Goal: Task Accomplishment & Management: Manage account settings

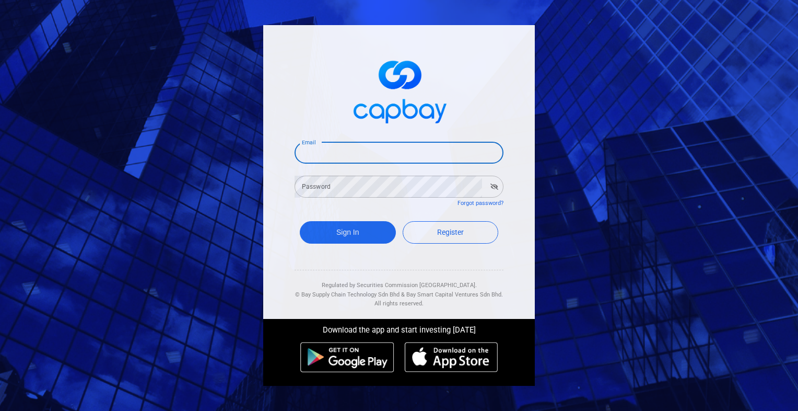
click at [411, 158] on input "Email" at bounding box center [399, 153] width 209 height 22
type input "[EMAIL_ADDRESS][DOMAIN_NAME]"
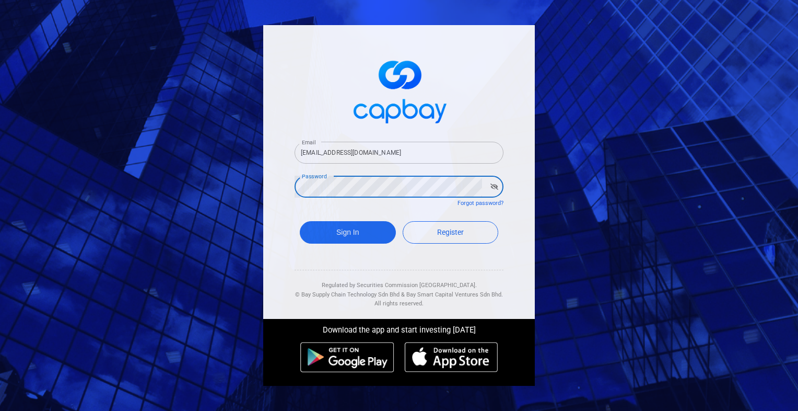
click at [300, 221] on button "Sign In" at bounding box center [348, 232] width 96 height 22
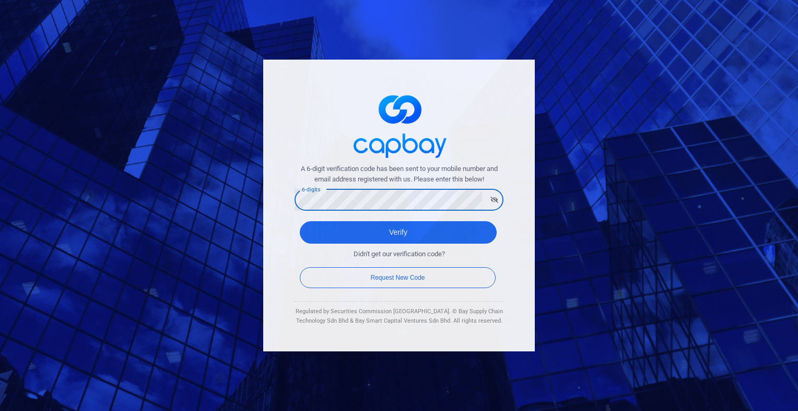
click at [300, 221] on button "Verify" at bounding box center [398, 232] width 197 height 22
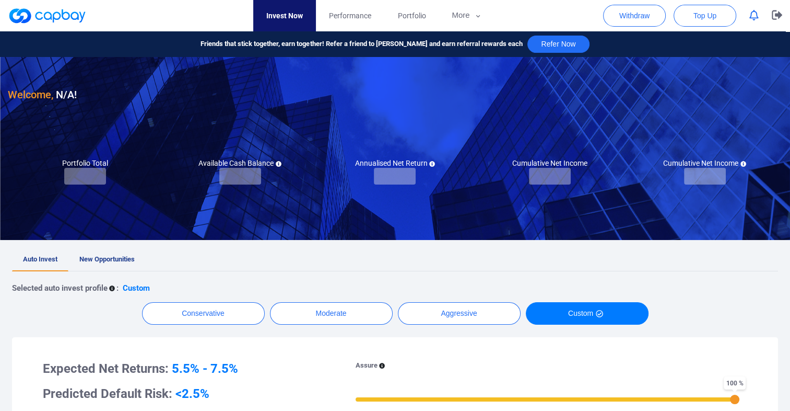
checkbox input "true"
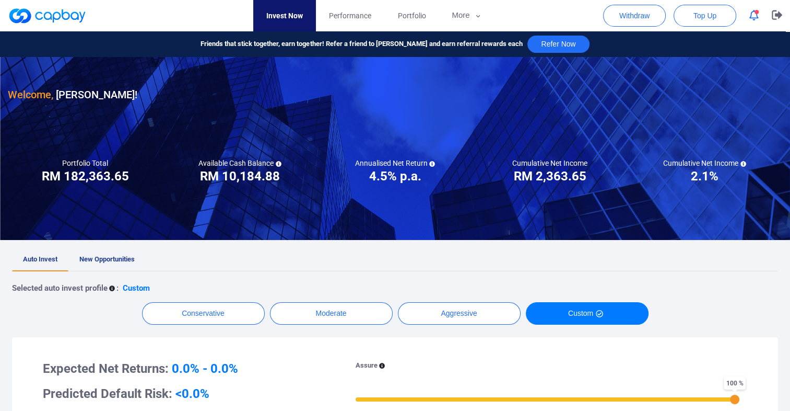
click at [755, 13] on span "button" at bounding box center [757, 12] width 4 height 4
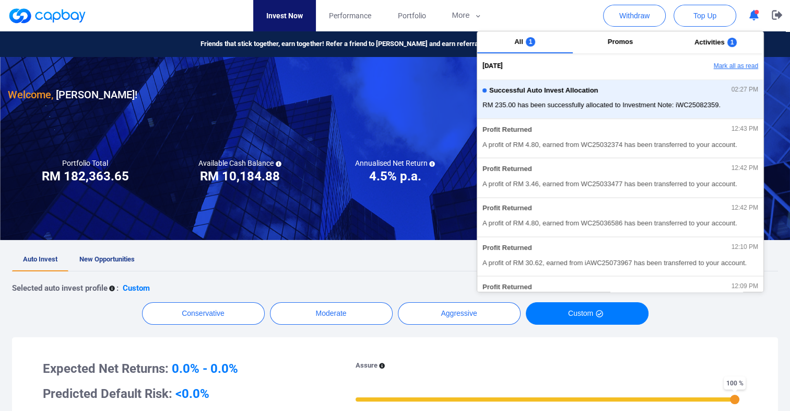
click at [727, 65] on button "Mark all as read" at bounding box center [707, 66] width 112 height 18
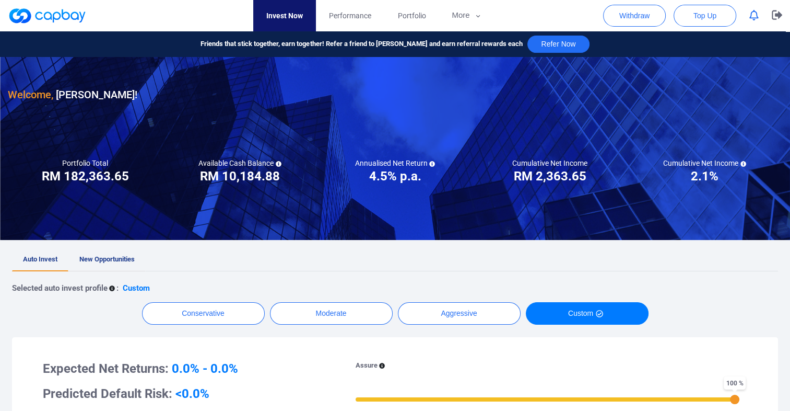
click at [91, 260] on span "New Opportunities" at bounding box center [106, 259] width 55 height 8
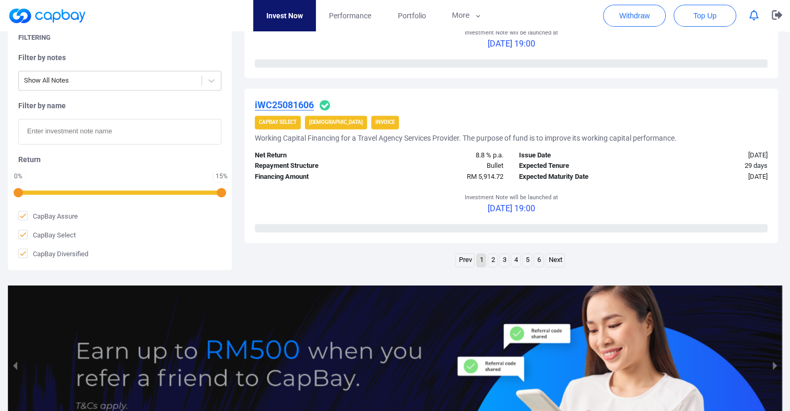
scroll to position [1671, 0]
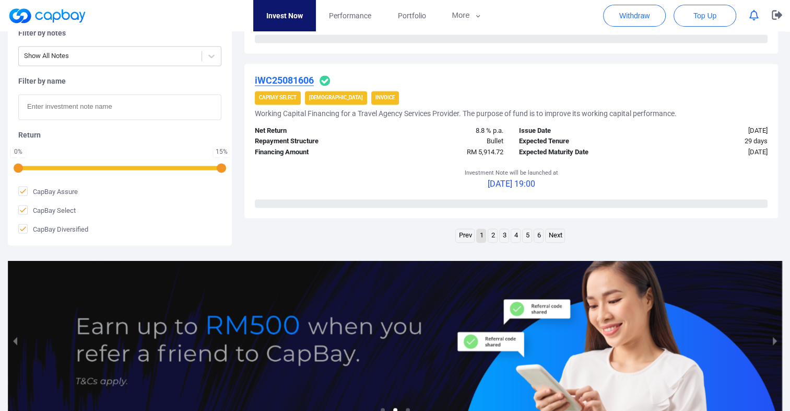
click at [558, 236] on link "Next" at bounding box center [555, 235] width 19 height 13
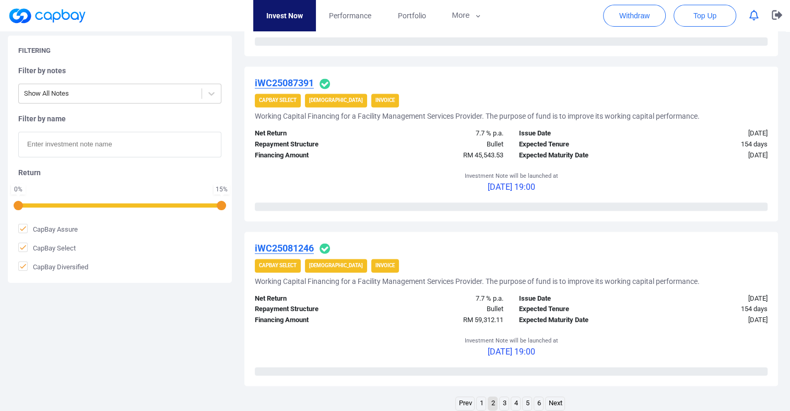
scroll to position [1608, 0]
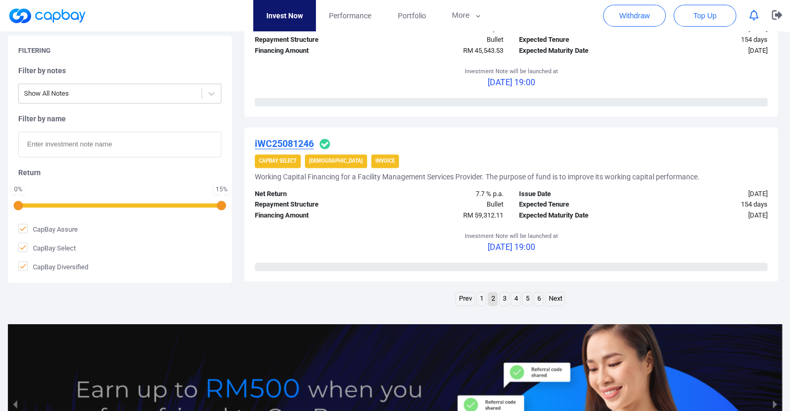
click at [559, 300] on link "Next" at bounding box center [555, 298] width 19 height 13
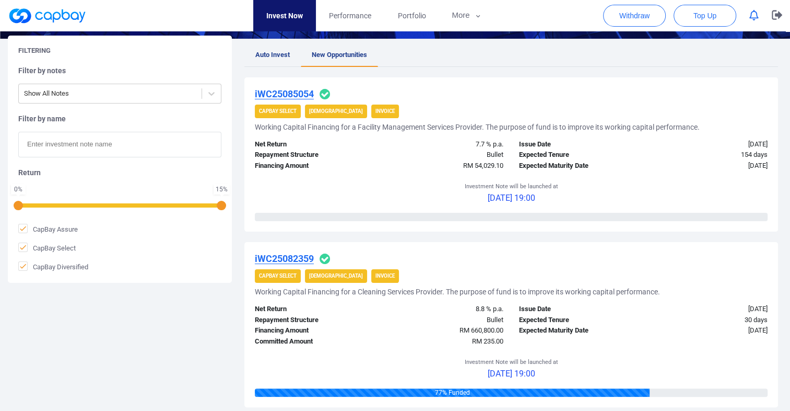
scroll to position [157, 0]
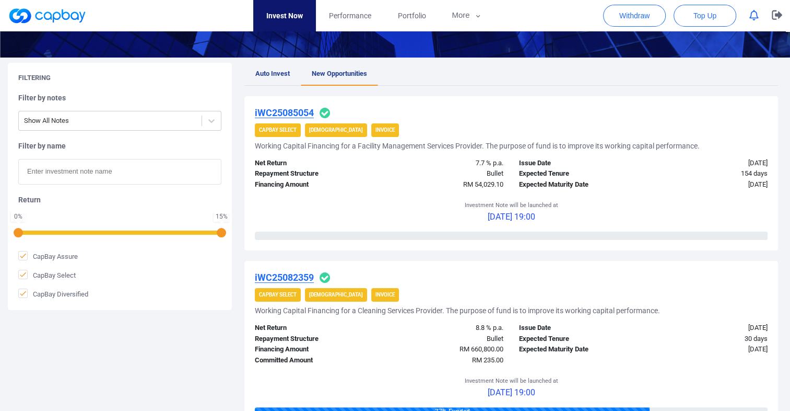
click at [274, 74] on span "Auto Invest" at bounding box center [272, 73] width 34 height 8
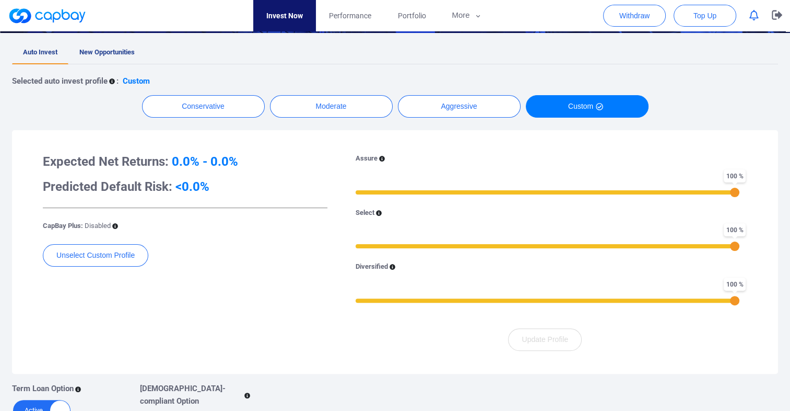
scroll to position [209, 0]
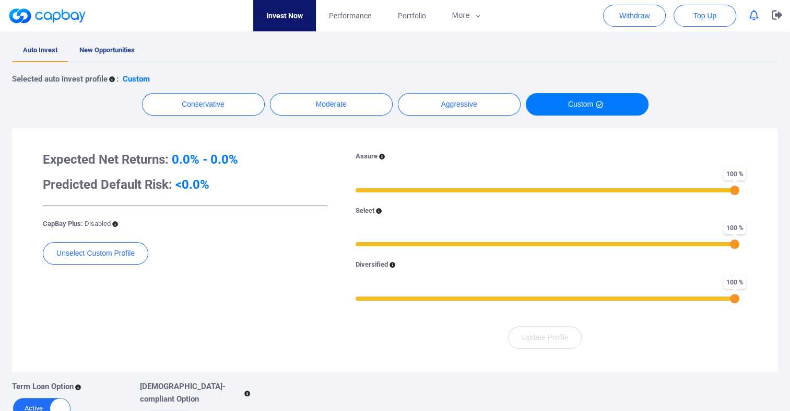
click at [224, 275] on div "Expected Net Returns: 0.0% - 0.0% Predicted Default Risk: <0.0% CapBay Plus: Di…" at bounding box center [185, 249] width 300 height 197
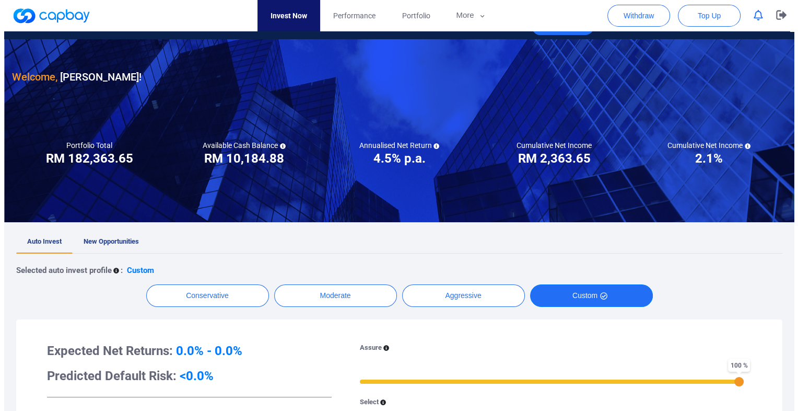
scroll to position [0, 0]
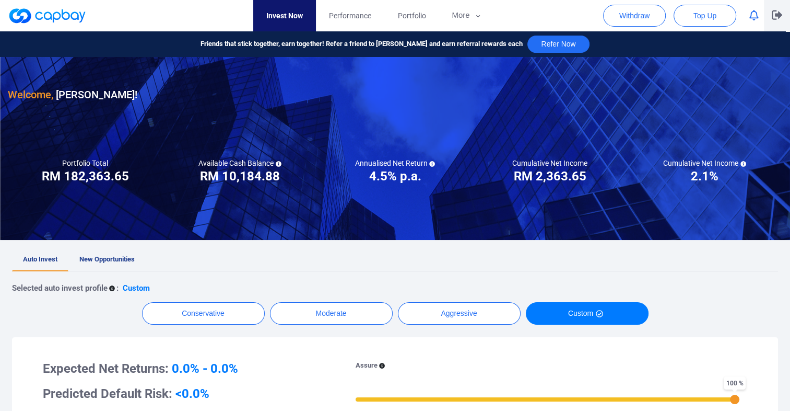
click at [774, 17] on icon "button" at bounding box center [777, 15] width 10 height 10
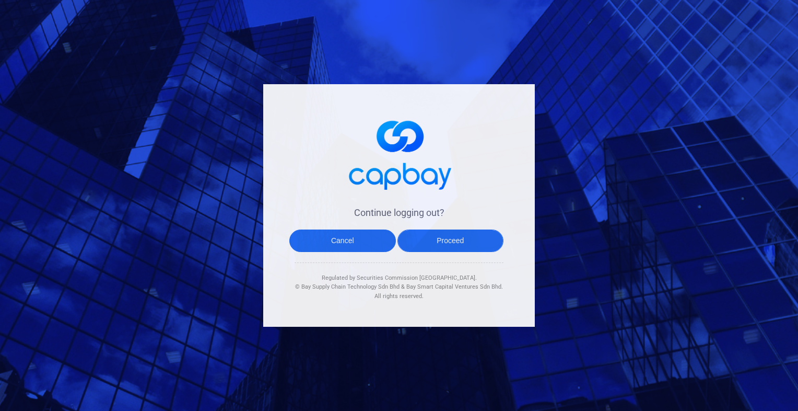
click at [458, 237] on button "Proceed" at bounding box center [450, 240] width 107 height 22
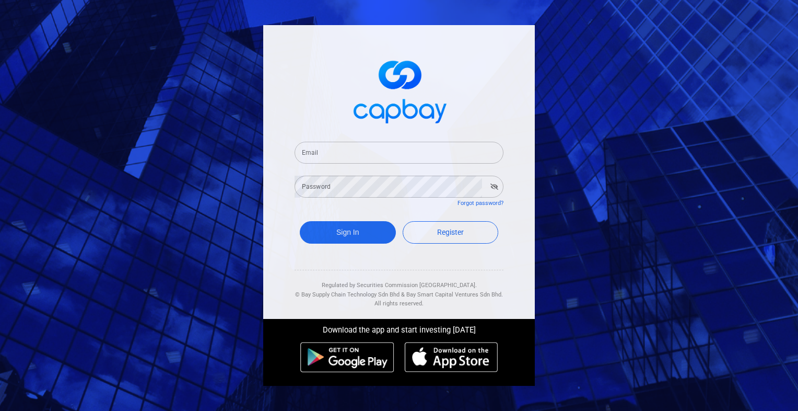
click at [288, 81] on div "Email Email Password Password Forgot password? Sign In Register Regulated by Se…" at bounding box center [399, 172] width 272 height 294
